Goal: Task Accomplishment & Management: Manage account settings

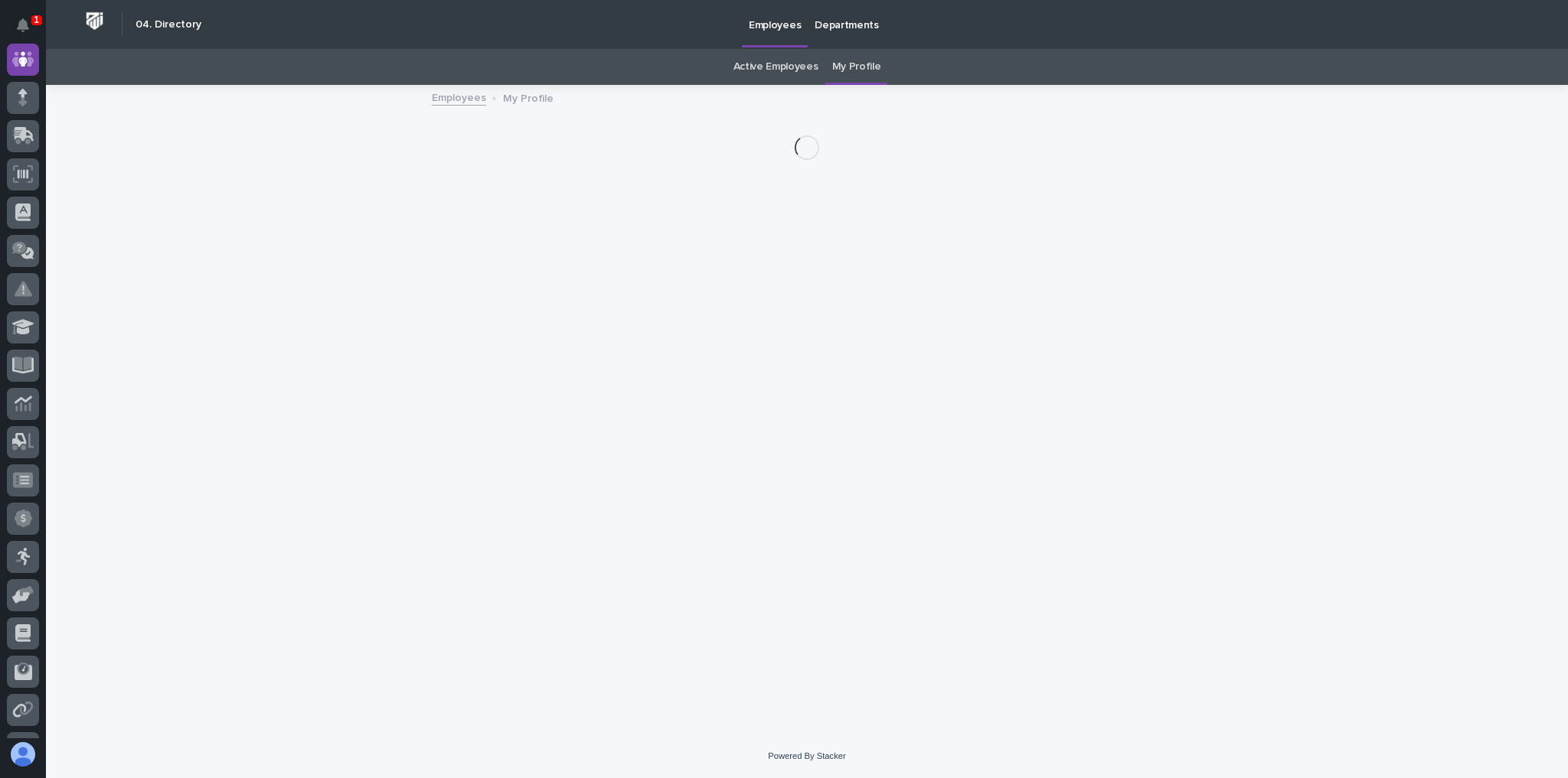
click at [333, 335] on div "Loading... Saving… Loading... Saving…" at bounding box center [807, 410] width 1522 height 648
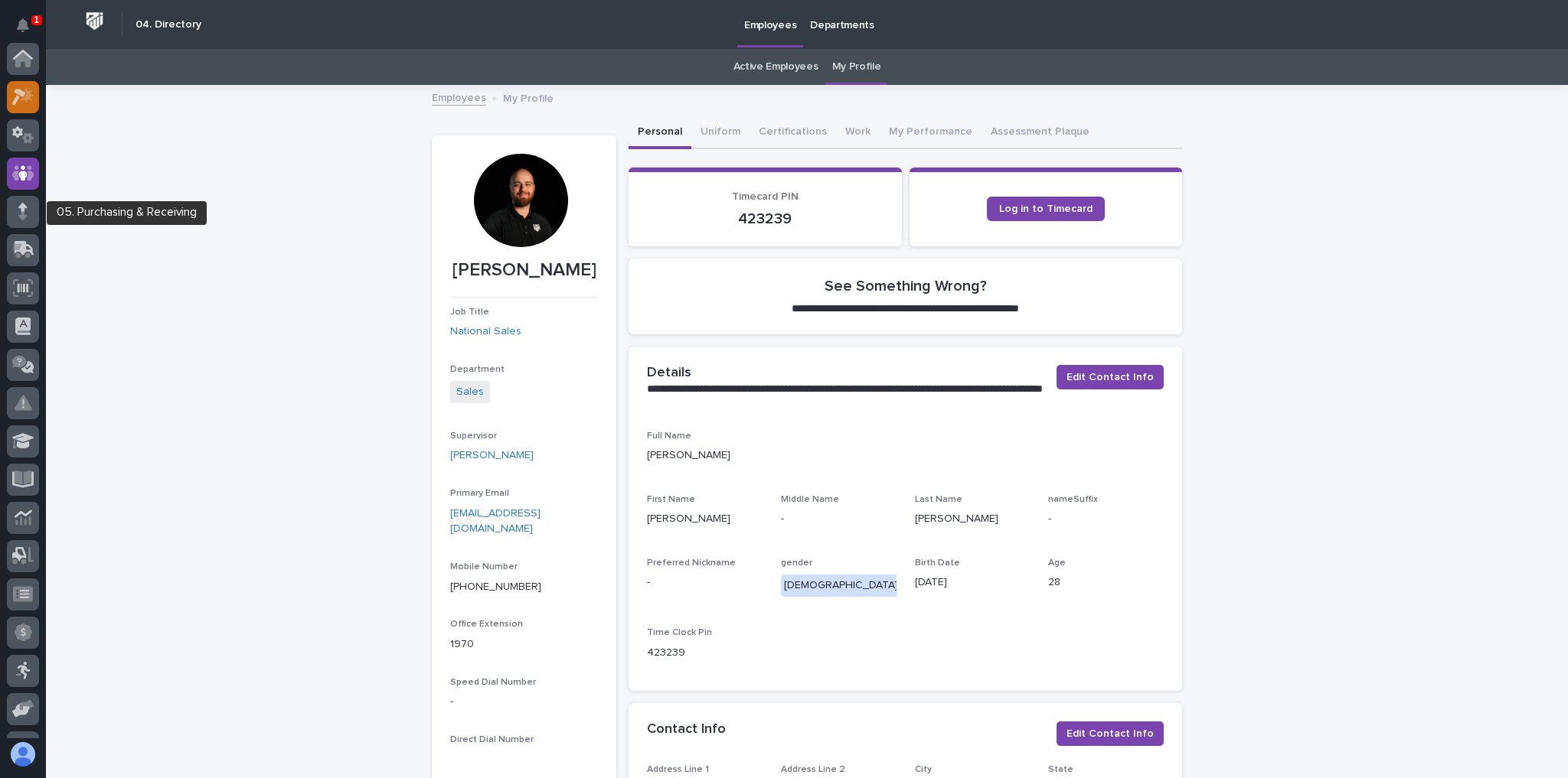
click at [13, 91] on icon at bounding box center [23, 97] width 22 height 18
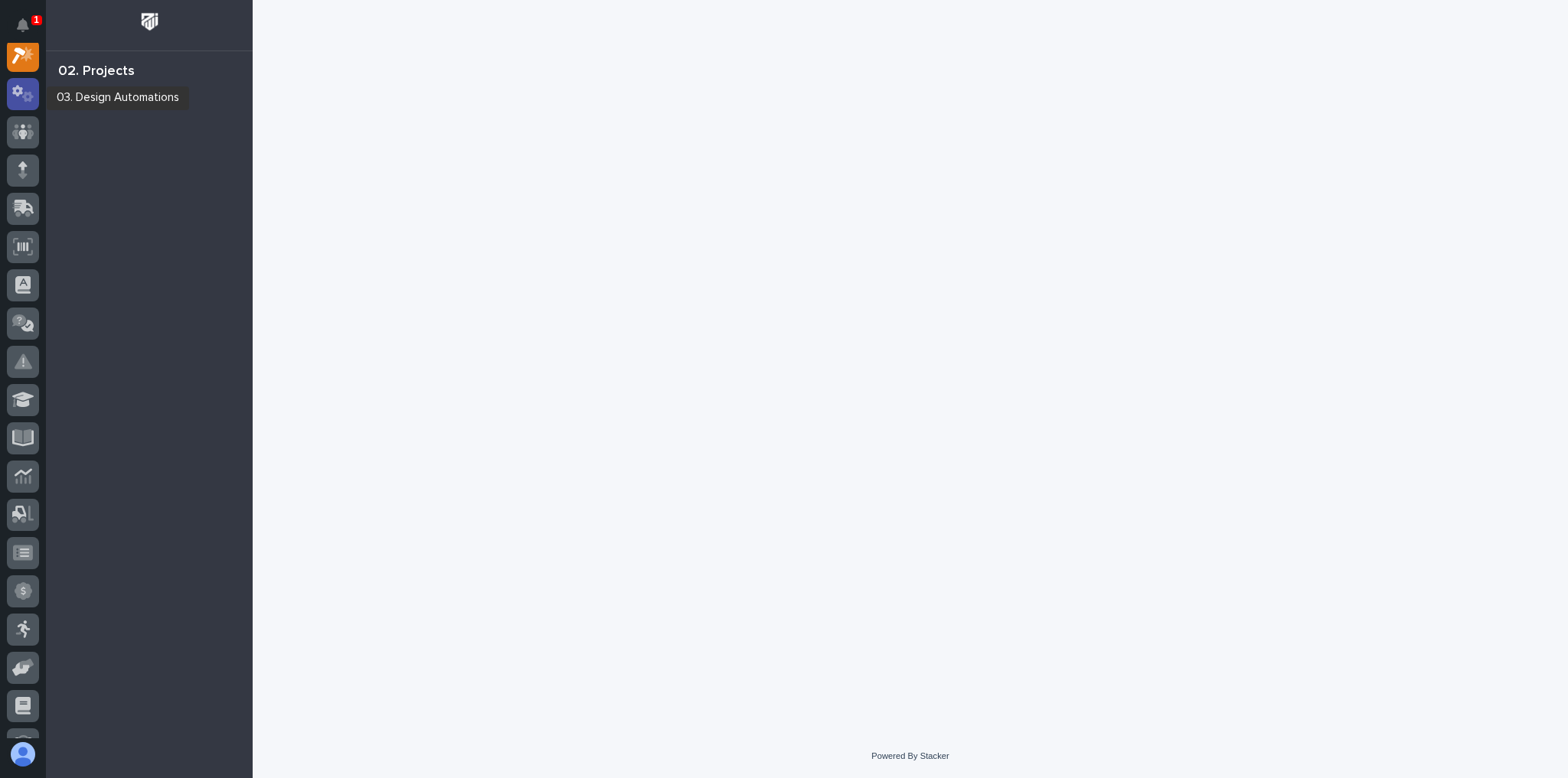
scroll to position [38, 0]
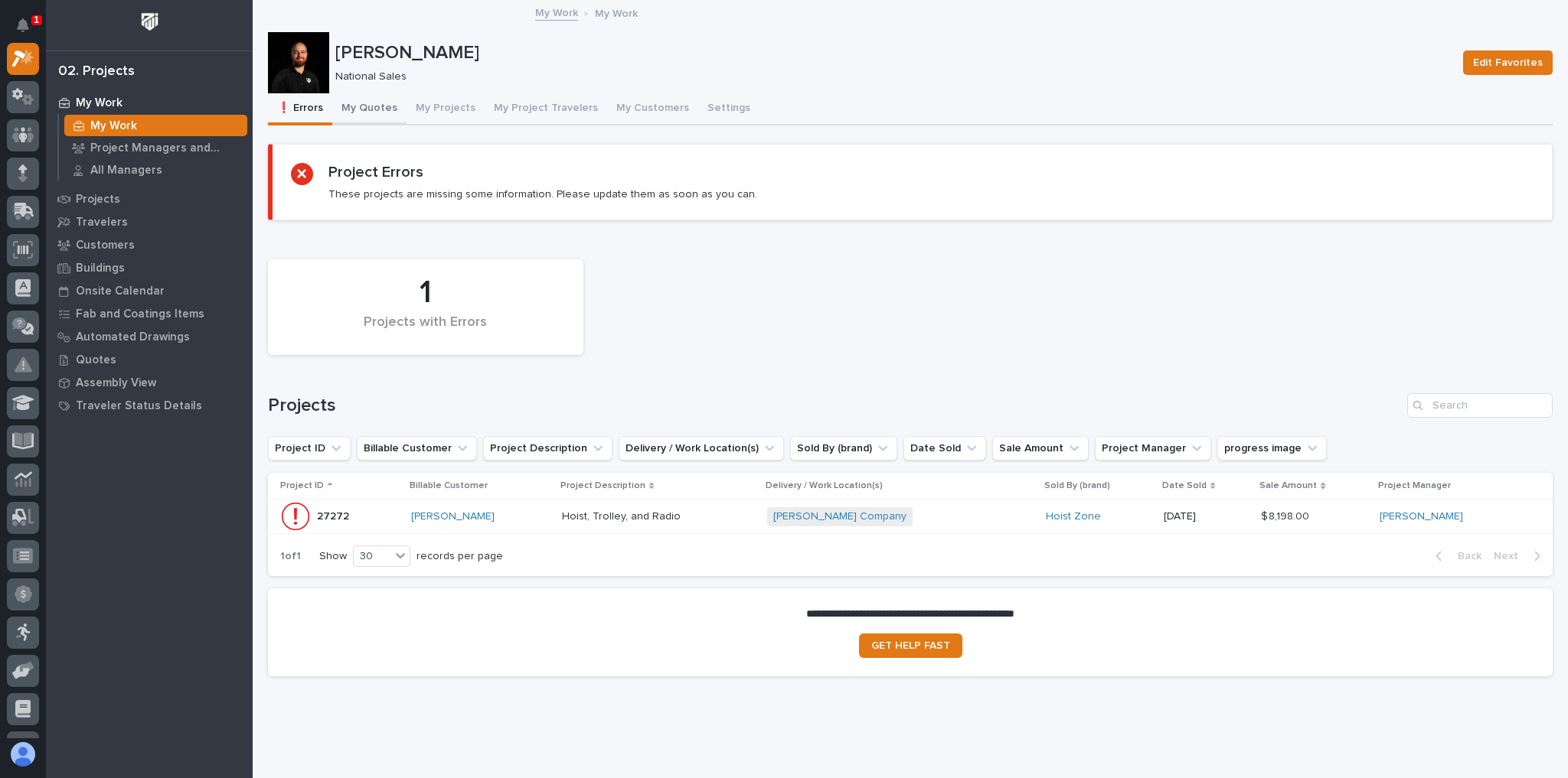
click at [343, 112] on button "My Quotes" at bounding box center [369, 110] width 74 height 32
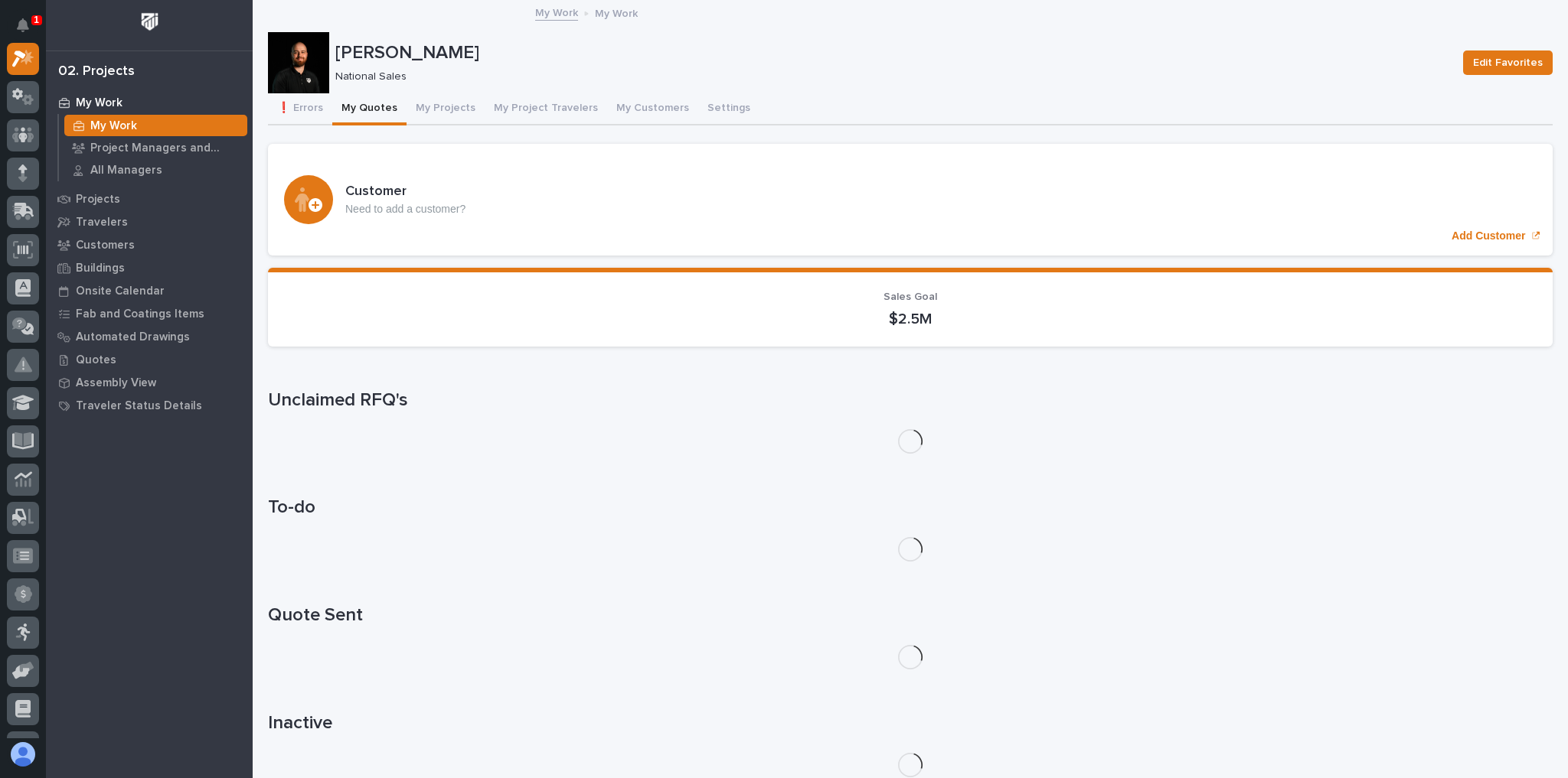
click at [347, 111] on button "My Quotes" at bounding box center [369, 110] width 74 height 32
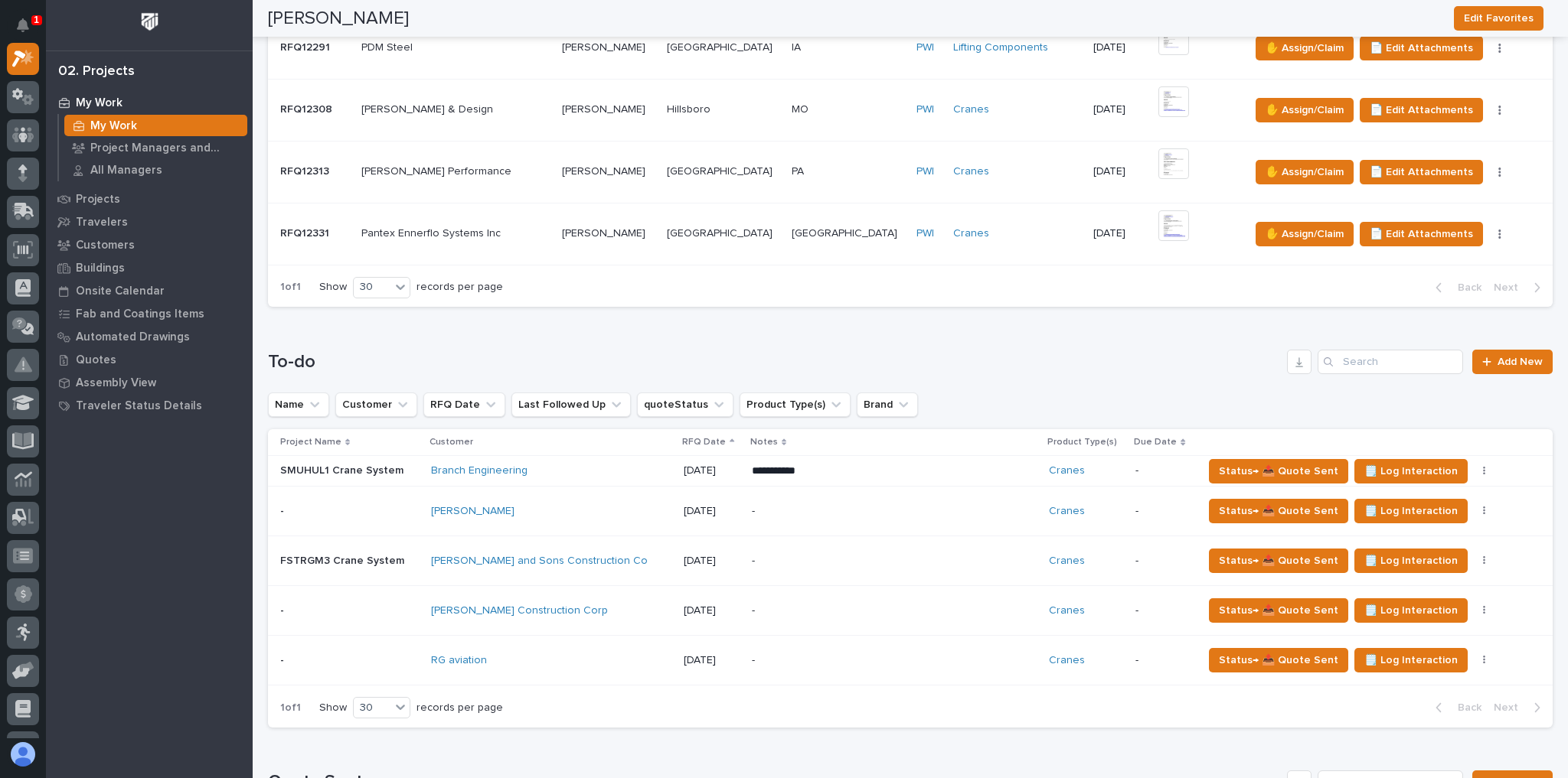
scroll to position [1163, 0]
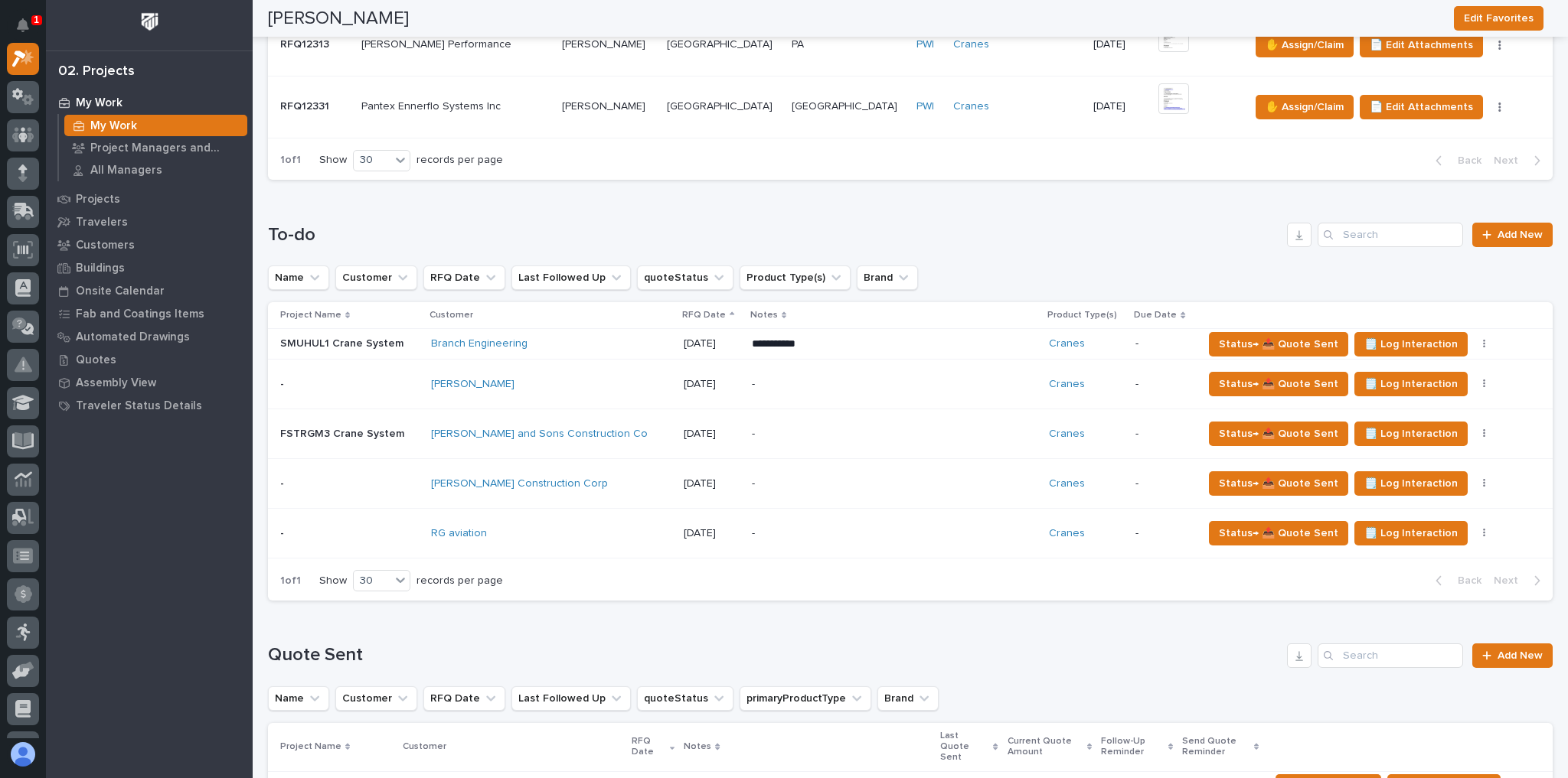
click at [598, 478] on div "[PERSON_NAME] Construction Corp" at bounding box center [551, 484] width 241 height 13
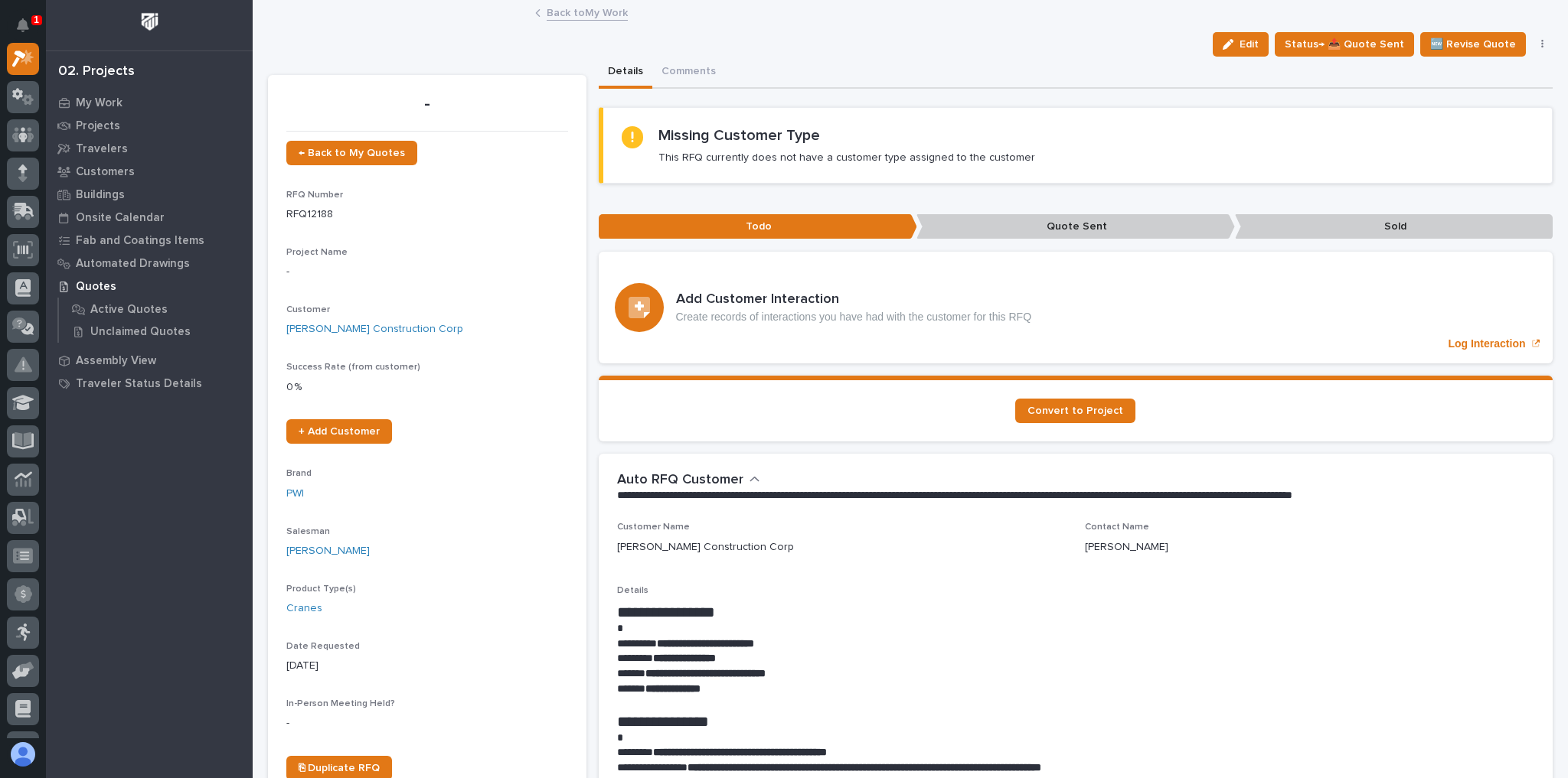
click at [566, 8] on link "Back to My Work" at bounding box center [587, 12] width 81 height 18
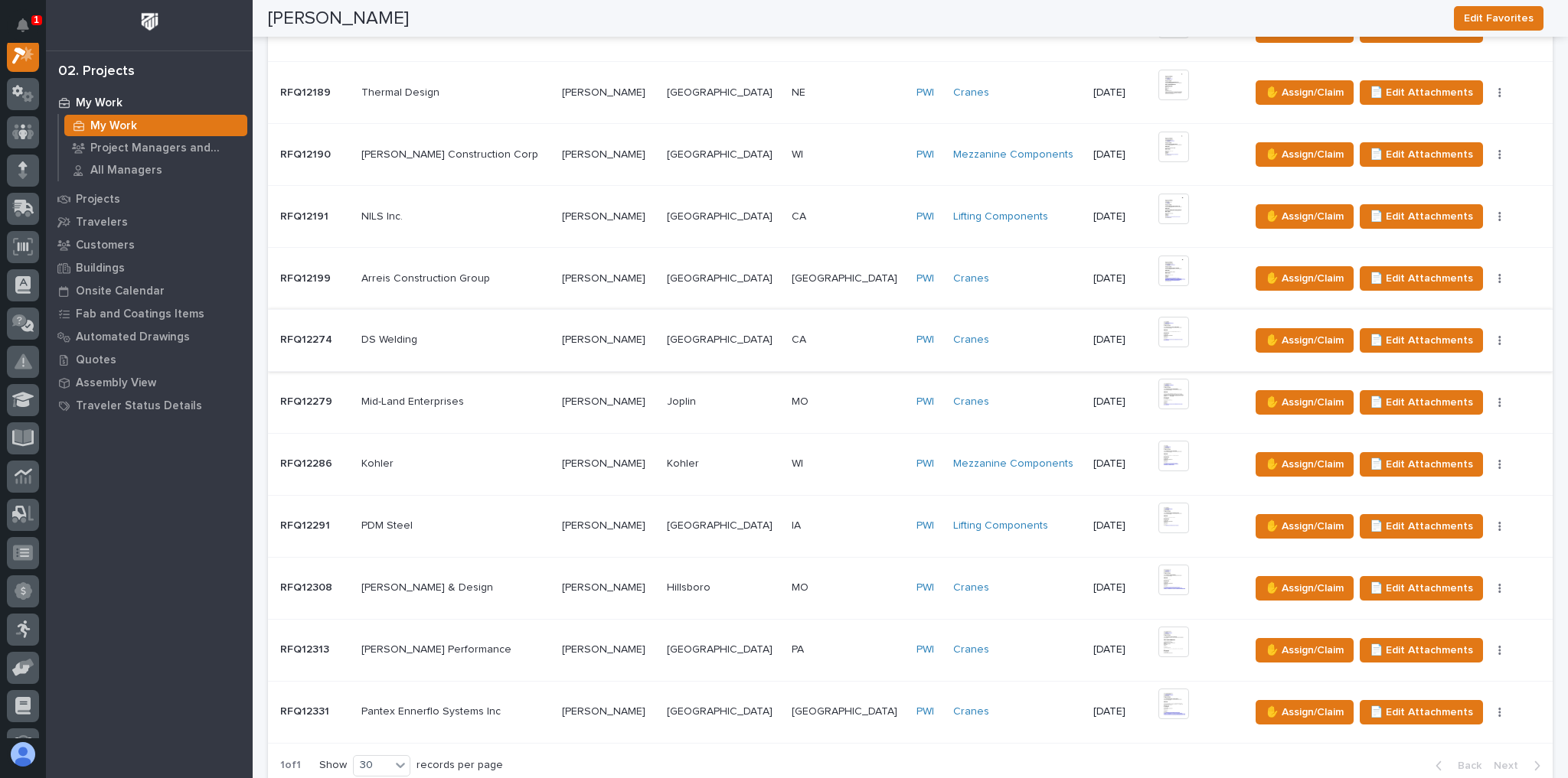
scroll to position [674, 0]
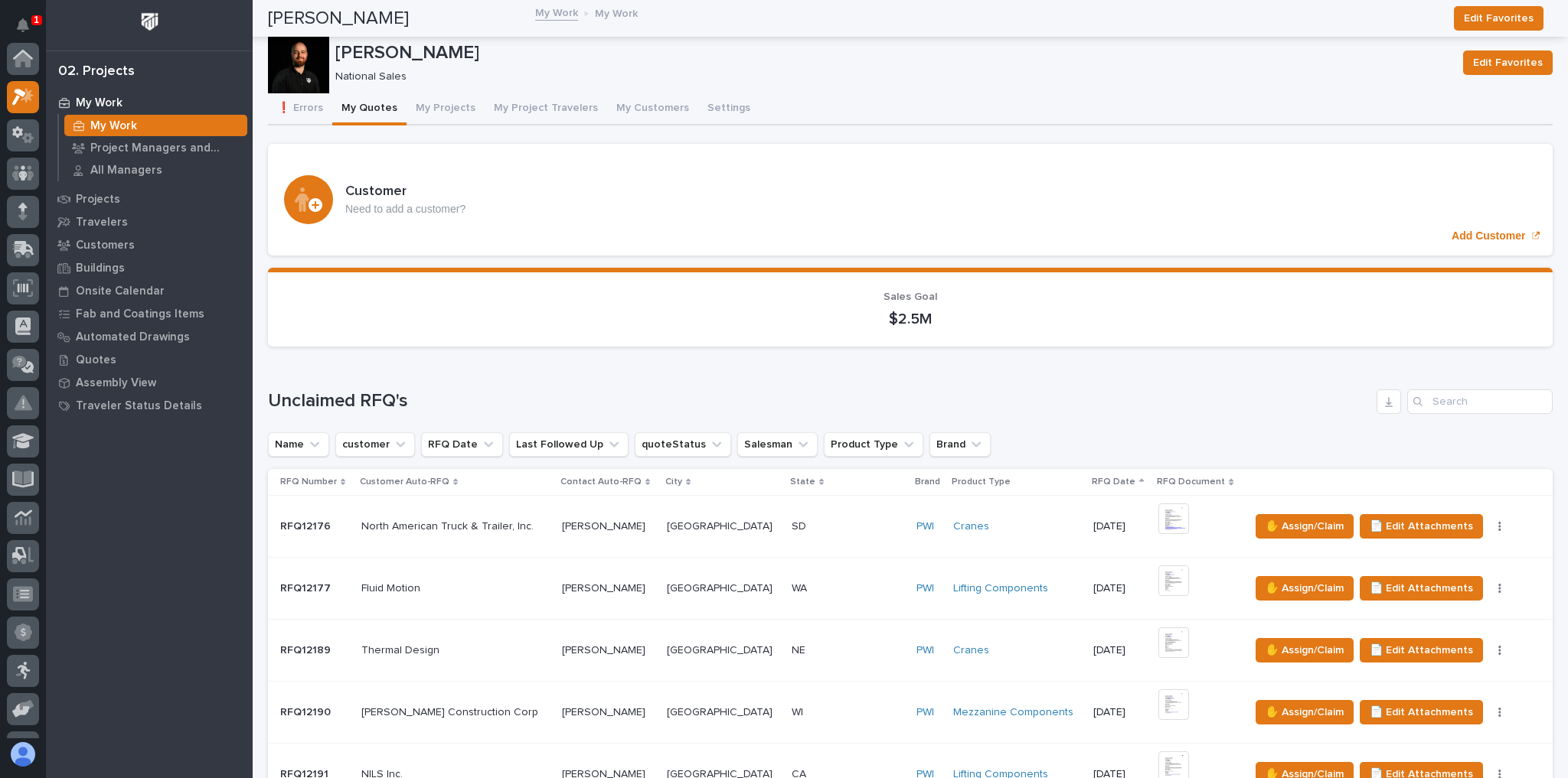
scroll to position [41, 0]
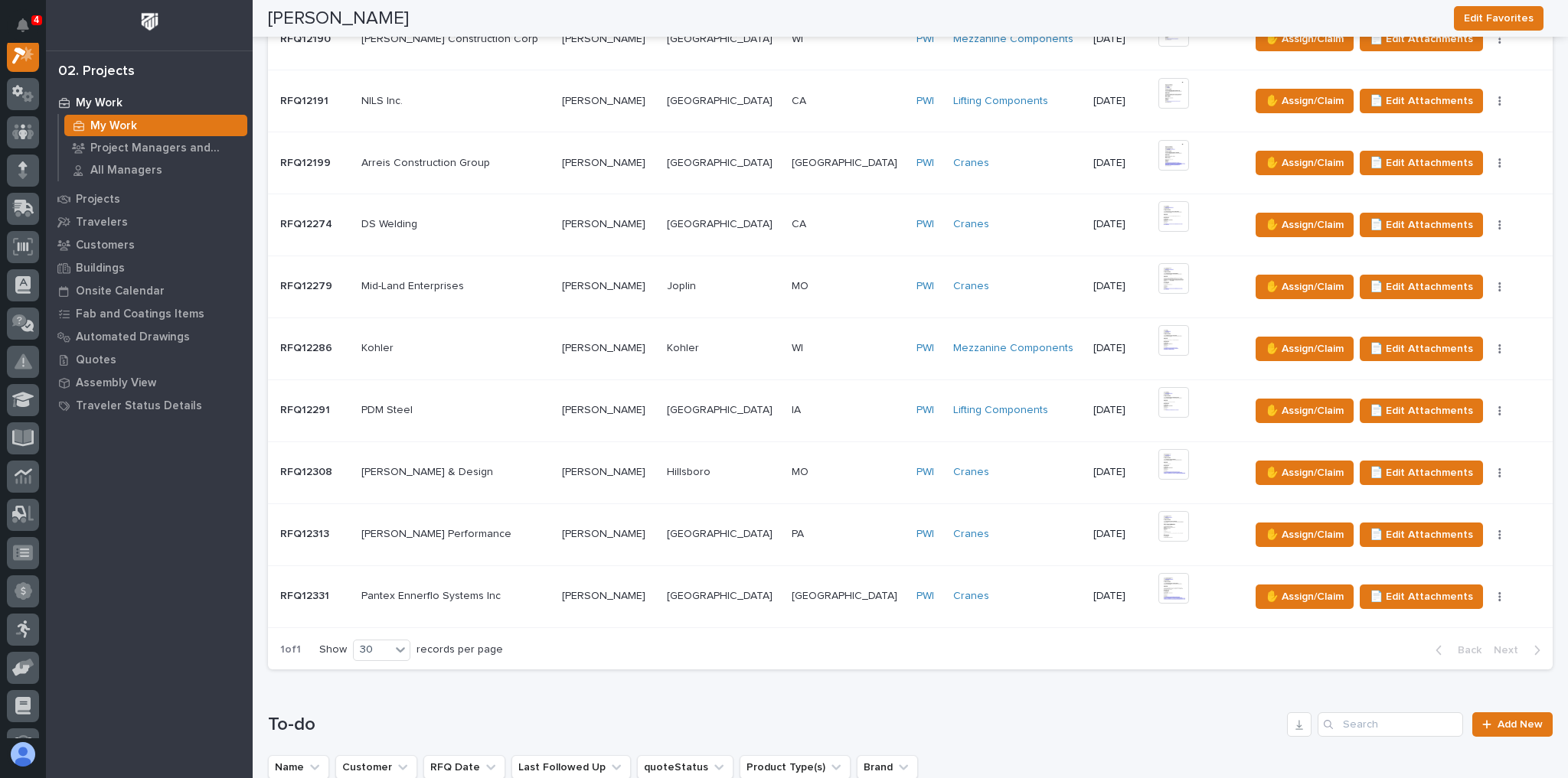
click at [654, 590] on p at bounding box center [608, 596] width 93 height 13
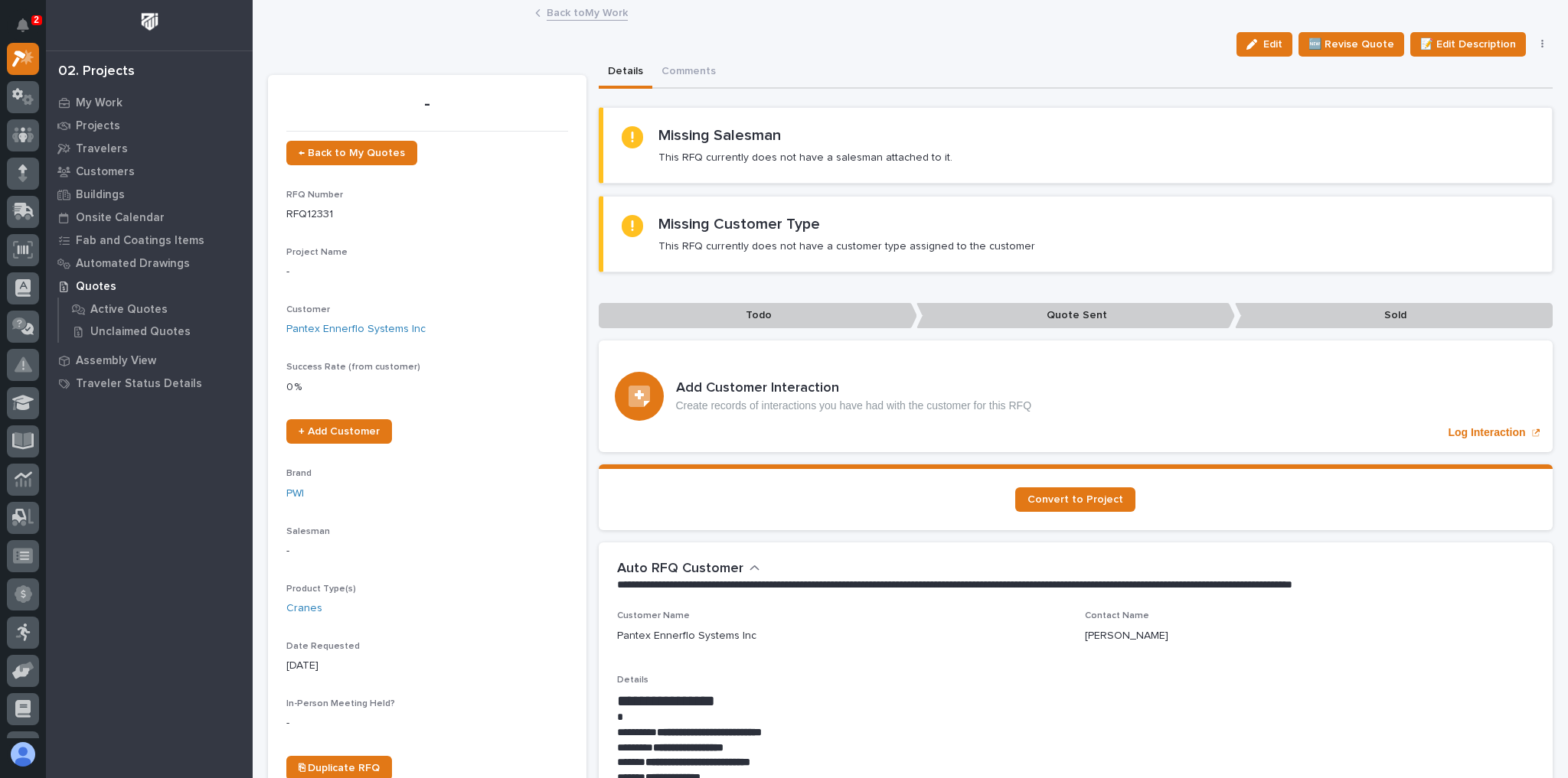
click at [587, 16] on link "Back to My Work" at bounding box center [587, 12] width 81 height 18
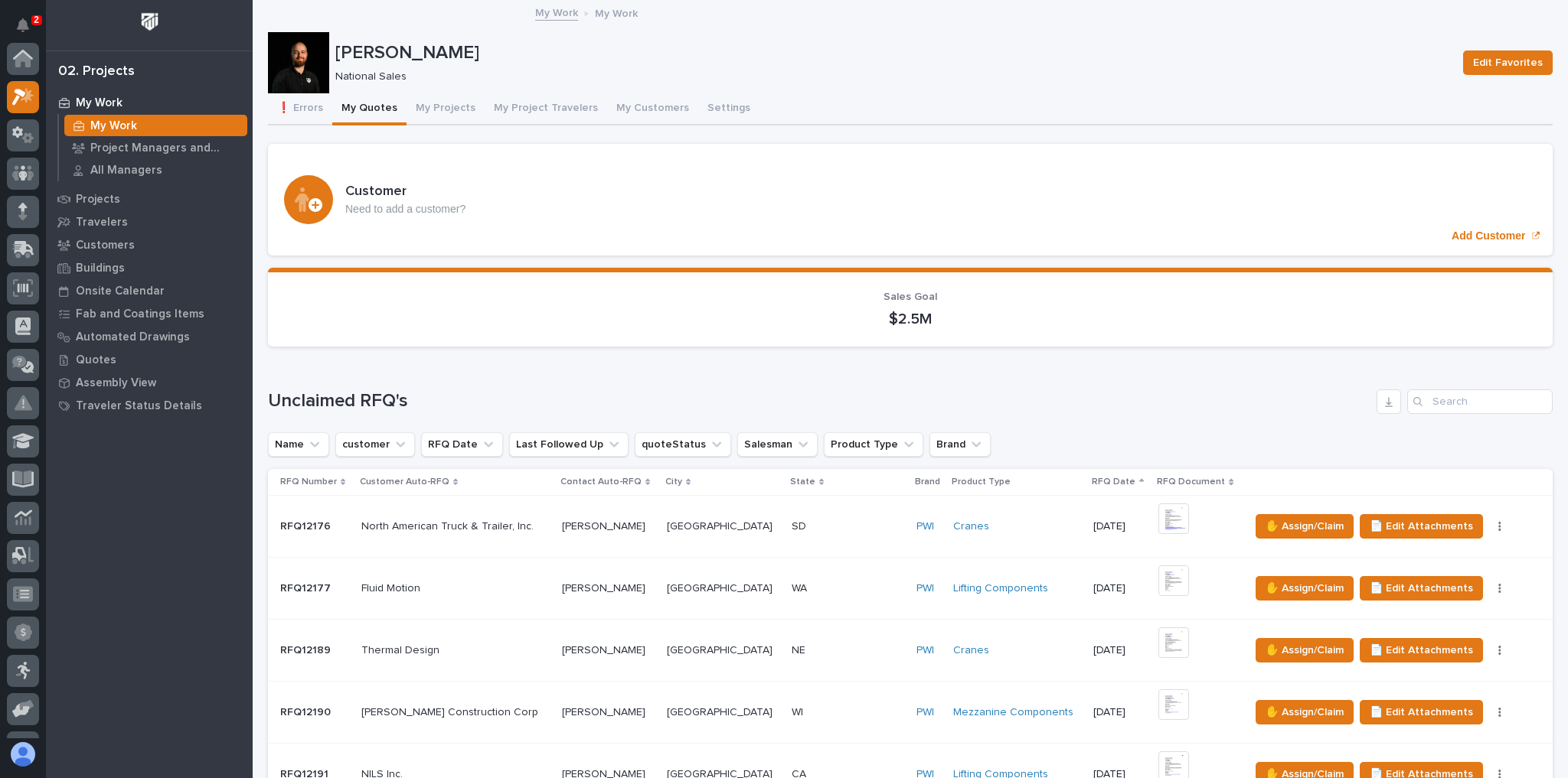
scroll to position [41, 0]
